Goal: Task Accomplishment & Management: Use online tool/utility

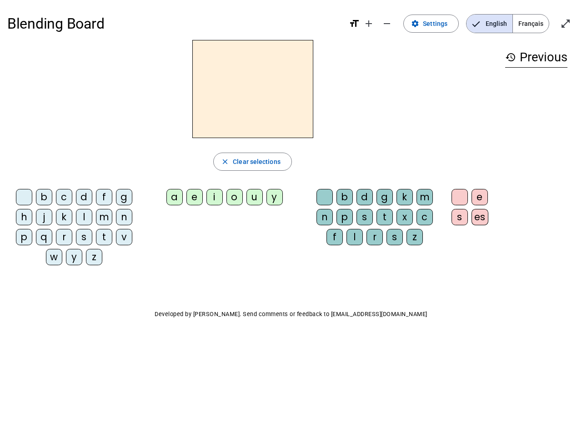
click at [369, 24] on mat-icon "add" at bounding box center [368, 23] width 11 height 11
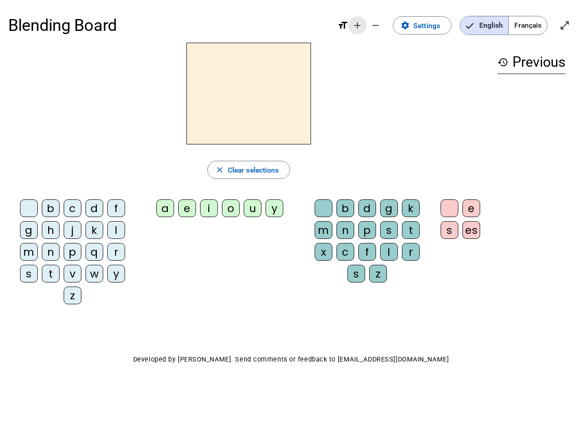
click at [387, 24] on div "Blending Board format_size add remove settings Settings English Français open_i…" at bounding box center [290, 25] width 565 height 35
click at [431, 24] on span "Settings" at bounding box center [426, 26] width 27 height 12
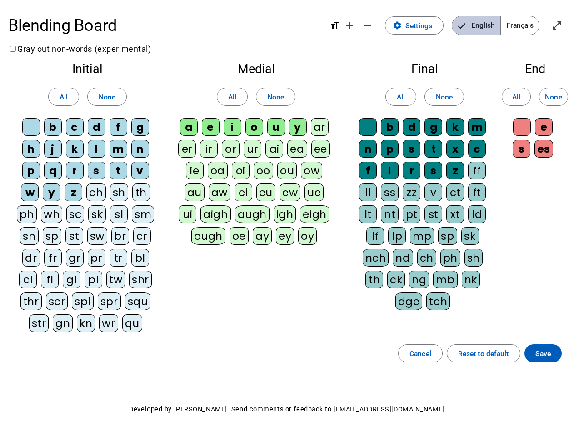
click at [489, 24] on span "English" at bounding box center [476, 25] width 48 height 18
click at [530, 24] on span "Français" at bounding box center [520, 25] width 38 height 18
click at [530, 24] on span "Français" at bounding box center [513, 25] width 52 height 18
click at [565, 24] on span "Enter full screen" at bounding box center [557, 26] width 22 height 22
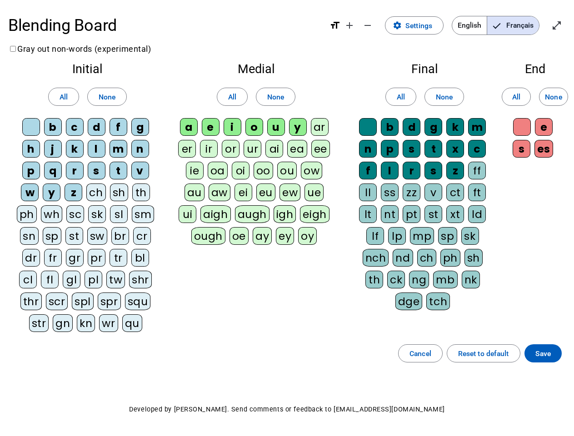
click at [252, 162] on letter-bubble "oi" at bounding box center [243, 173] width 22 height 22
click at [26, 199] on div "w" at bounding box center [30, 193] width 18 height 18
